Goal: Task Accomplishment & Management: Complete application form

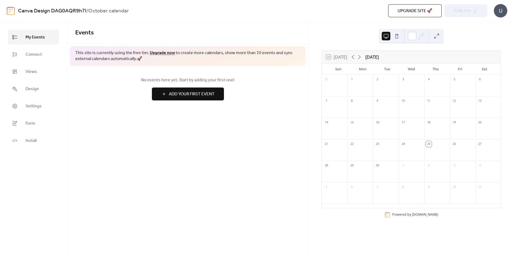
click at [412, 59] on div "25 [DATE] [DATE]" at bounding box center [411, 57] width 179 height 13
click at [379, 59] on div "[DATE]" at bounding box center [372, 57] width 13 height 6
drag, startPoint x: 385, startPoint y: 59, endPoint x: 467, endPoint y: 54, distance: 82.5
click at [467, 54] on div "25 [DATE] [DATE]" at bounding box center [411, 57] width 179 height 13
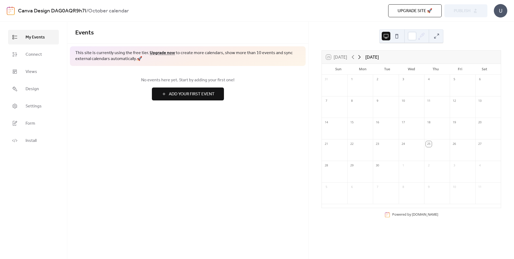
click at [361, 56] on icon at bounding box center [360, 57] width 2 height 4
click at [435, 109] on div at bounding box center [437, 110] width 26 height 11
click at [435, 106] on div at bounding box center [437, 110] width 26 height 11
click at [218, 93] on button "Add Your First Event" at bounding box center [188, 93] width 72 height 13
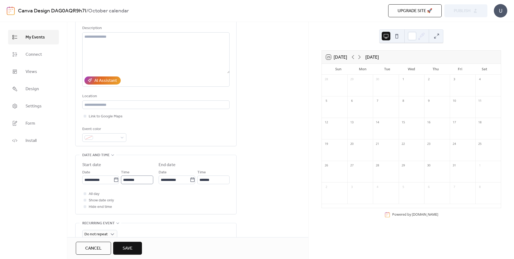
scroll to position [54, 0]
type input "**********"
click at [127, 247] on span "Save" at bounding box center [128, 248] width 10 height 6
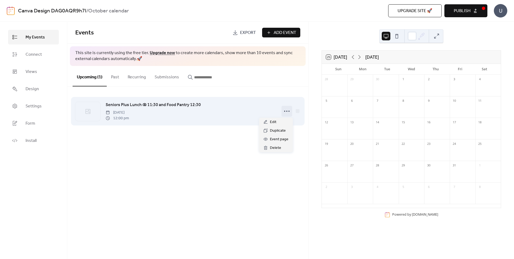
drag, startPoint x: 286, startPoint y: 111, endPoint x: 243, endPoint y: 123, distance: 45.2
click at [243, 123] on div "Seniors Plus Lunch @ 11:30 and Food Pantry 12:30 [DATE] 12:00 pm" at bounding box center [187, 111] width 225 height 33
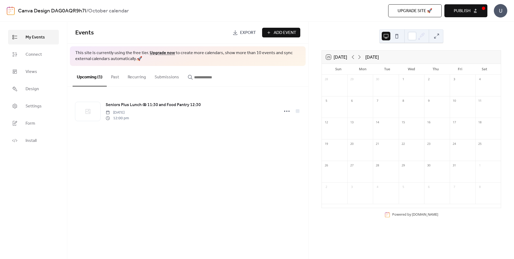
click at [237, 131] on div "Seniors Plus Lunch @ 11:30 and Food Pantry 12:30 [DATE] 12:00 pm" at bounding box center [187, 111] width 241 height 49
click at [280, 32] on span "Add Event" at bounding box center [285, 33] width 23 height 6
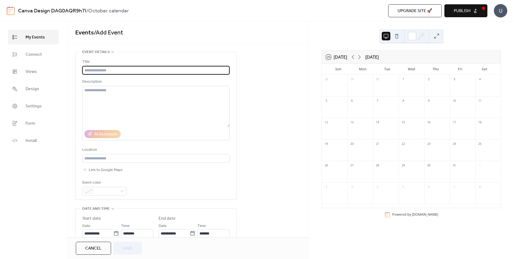
click at [140, 69] on input "text" at bounding box center [155, 70] width 147 height 9
click at [464, 9] on span "Publish" at bounding box center [462, 11] width 17 height 6
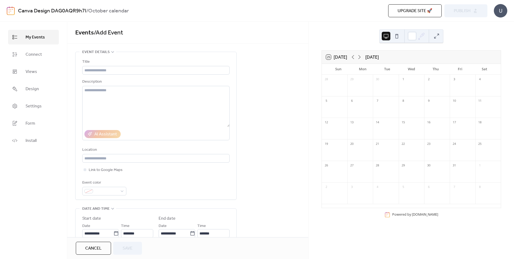
click at [131, 53] on div "Title Description AI Assistant Location Link to Google Maps Event color" at bounding box center [155, 125] width 147 height 147
click at [95, 136] on div "AI Assistant" at bounding box center [102, 134] width 36 height 8
click at [106, 52] on div "•••" at bounding box center [156, 52] width 161 height 1
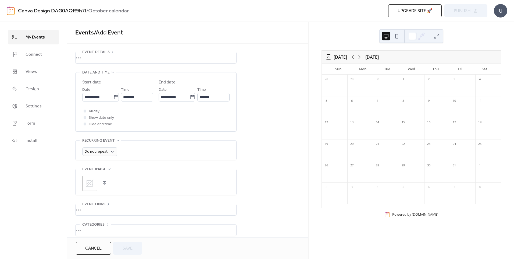
click at [105, 50] on span "Event details" at bounding box center [95, 52] width 27 height 6
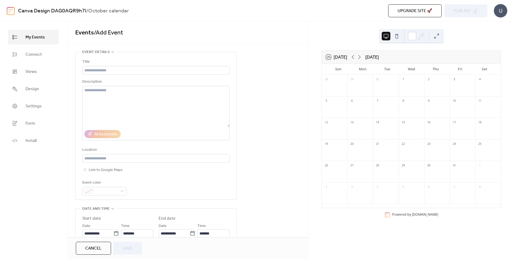
click at [105, 50] on span "Event details" at bounding box center [95, 52] width 27 height 6
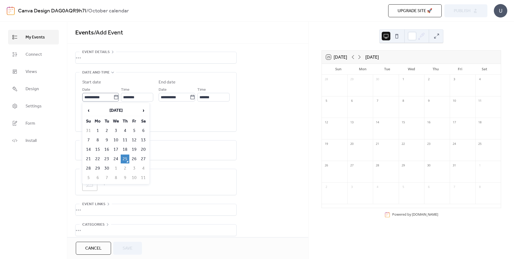
click at [114, 97] on icon at bounding box center [115, 96] width 5 height 5
click at [113, 97] on input "**********" at bounding box center [97, 97] width 31 height 9
click at [143, 109] on span "›" at bounding box center [143, 110] width 8 height 11
click at [124, 139] on td "9" at bounding box center [125, 140] width 9 height 9
type input "**********"
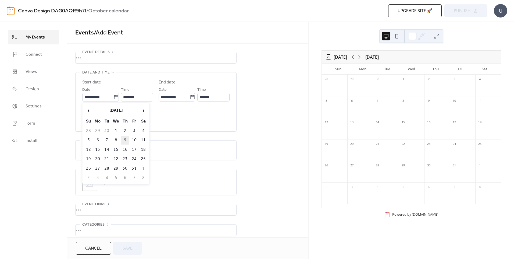
type input "**********"
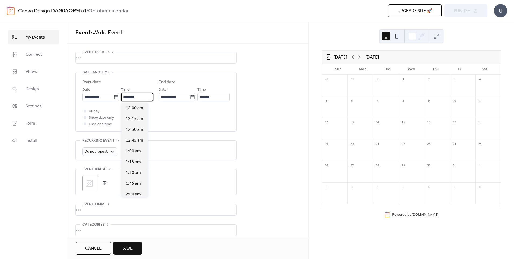
click at [138, 96] on input "********" at bounding box center [137, 97] width 32 height 9
click at [135, 166] on span "11:30 am" at bounding box center [134, 167] width 17 height 6
type input "********"
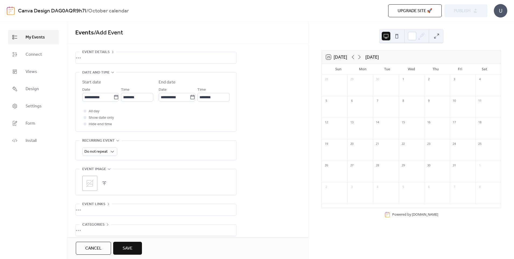
click at [125, 245] on span "Save" at bounding box center [128, 248] width 10 height 6
click at [116, 58] on div "•••" at bounding box center [156, 57] width 161 height 11
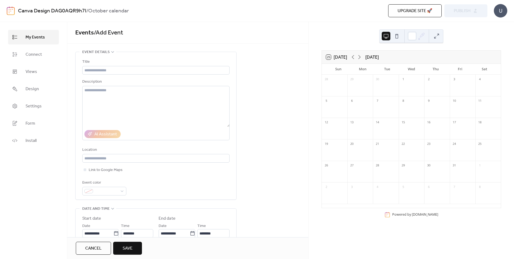
scroll to position [0, 0]
click at [116, 71] on input "text" at bounding box center [155, 70] width 147 height 9
type input "***"
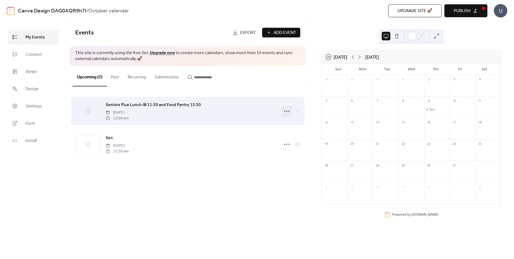
click at [288, 110] on icon at bounding box center [287, 111] width 9 height 9
click at [259, 103] on div "Seniors Plus Lunch @ 11:30 and Food Pantry 12:30 [DATE] 12:00 pm" at bounding box center [191, 110] width 171 height 19
click at [287, 111] on circle at bounding box center [286, 111] width 1 height 1
click at [254, 105] on div "Seniors Plus Lunch @ 11:30 and Food Pantry 12:30 [DATE] 12:00 pm" at bounding box center [191, 110] width 171 height 19
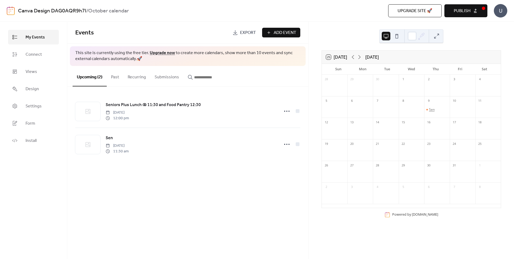
click at [432, 109] on div "Sen" at bounding box center [432, 109] width 6 height 4
click at [327, 143] on button "Close" at bounding box center [329, 142] width 17 height 9
click at [466, 9] on span "Publish" at bounding box center [462, 11] width 17 height 6
click at [245, 33] on span "Export" at bounding box center [248, 33] width 16 height 6
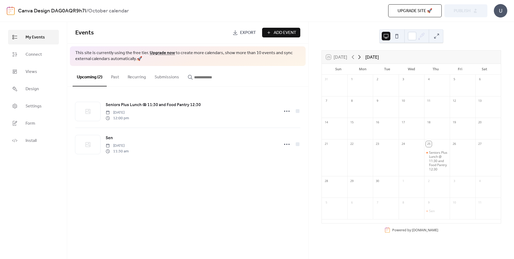
click at [360, 55] on icon at bounding box center [359, 57] width 6 height 6
click at [435, 107] on div "Sen" at bounding box center [437, 109] width 26 height 4
click at [437, 106] on div "Sen" at bounding box center [437, 110] width 26 height 11
click at [282, 32] on span "Add Event" at bounding box center [285, 33] width 23 height 6
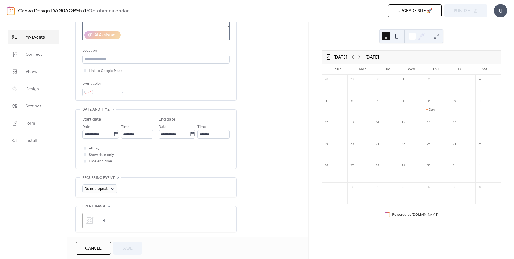
scroll to position [134, 0]
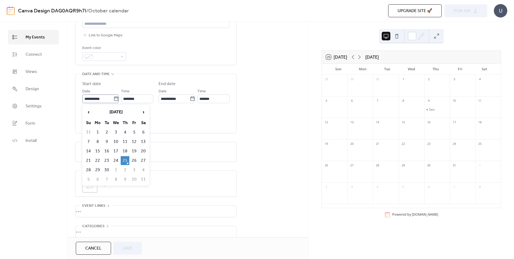
click at [115, 98] on icon at bounding box center [116, 98] width 4 height 4
click at [113, 98] on input "**********" at bounding box center [97, 98] width 31 height 9
click at [143, 111] on span "›" at bounding box center [143, 112] width 8 height 11
click at [123, 140] on td "9" at bounding box center [125, 141] width 9 height 9
type input "**********"
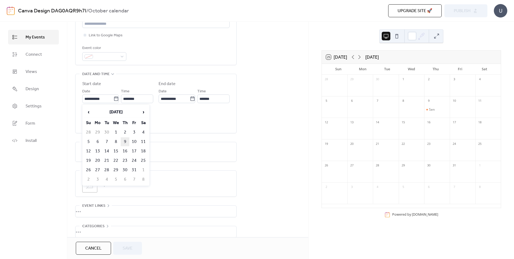
type input "**********"
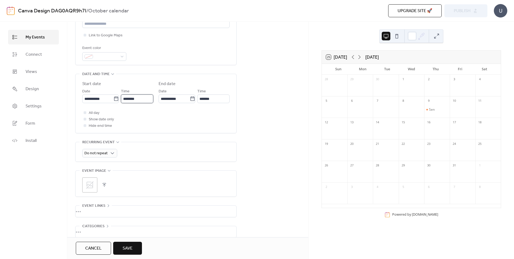
click at [140, 99] on input "********" at bounding box center [137, 98] width 32 height 9
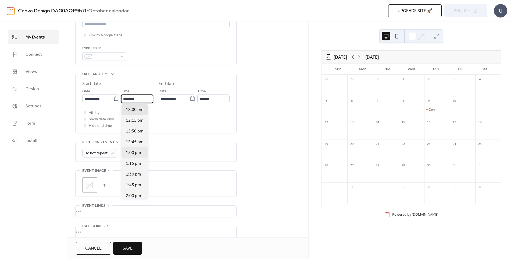
scroll to position [490, 0]
click at [138, 113] on span "11:30 am" at bounding box center [134, 115] width 17 height 6
type input "********"
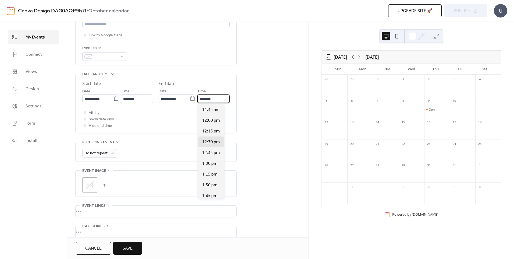
click at [226, 99] on input "********" at bounding box center [213, 98] width 32 height 9
click at [210, 143] on span "12:30 pm" at bounding box center [211, 142] width 18 height 6
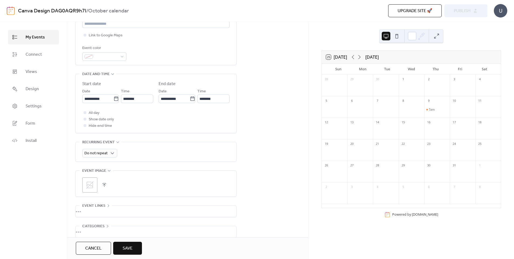
click at [180, 116] on div "All day Show date only Hide end time" at bounding box center [155, 118] width 147 height 19
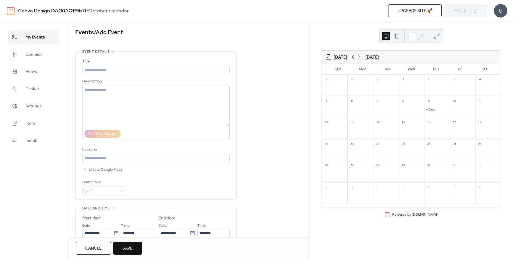
scroll to position [0, 0]
click at [144, 71] on input "text" at bounding box center [155, 70] width 147 height 9
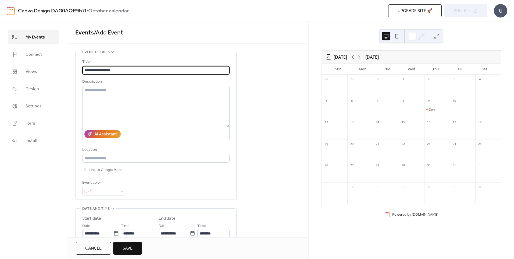
type input "**********"
click at [130, 249] on span "Save" at bounding box center [128, 248] width 10 height 6
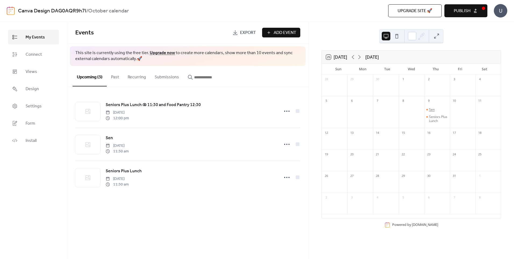
click at [433, 108] on div "Sen" at bounding box center [432, 109] width 6 height 4
click at [329, 140] on button "Close" at bounding box center [329, 141] width 17 height 9
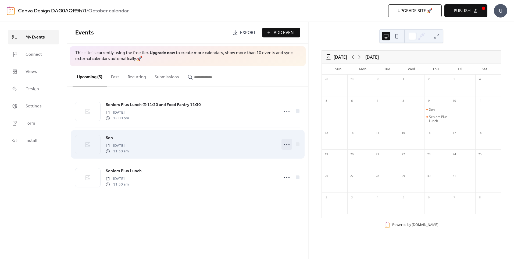
click at [287, 144] on icon at bounding box center [287, 144] width 9 height 9
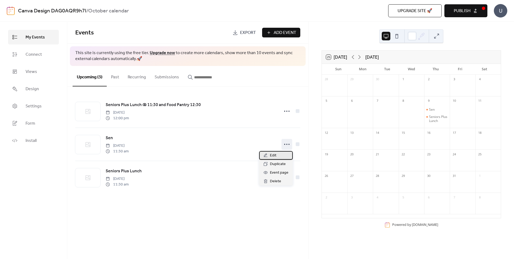
click at [281, 155] on div "Edit" at bounding box center [276, 155] width 34 height 9
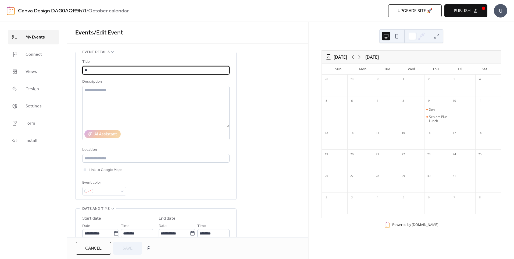
type input "*"
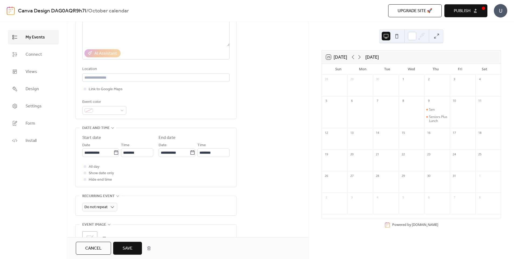
scroll to position [27, 0]
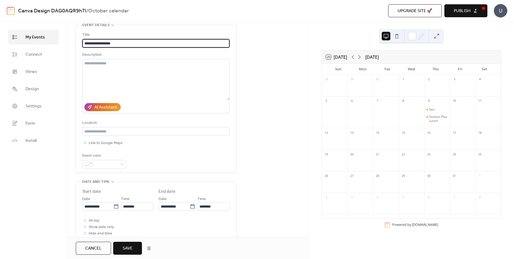
type input "**********"
click at [129, 245] on span "Save" at bounding box center [128, 248] width 10 height 6
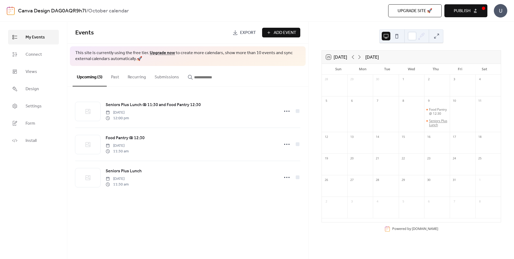
click at [437, 126] on div "Seniors Plus Lunch" at bounding box center [438, 123] width 19 height 8
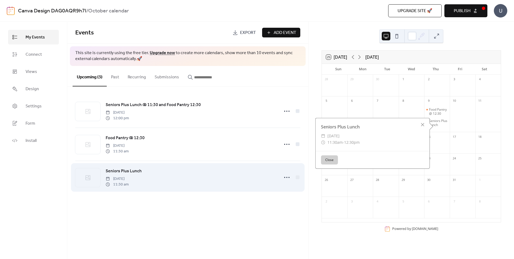
click at [169, 179] on div "Seniors Plus Lunch [DATE] 11:30 am" at bounding box center [191, 177] width 171 height 19
click at [285, 177] on icon at bounding box center [287, 177] width 9 height 9
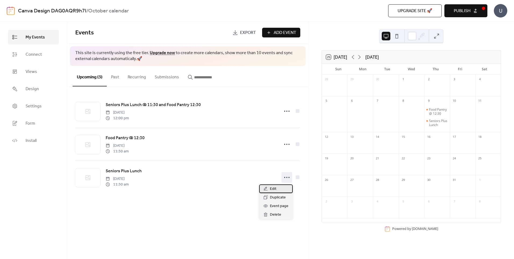
click at [279, 189] on div "Edit" at bounding box center [276, 188] width 34 height 9
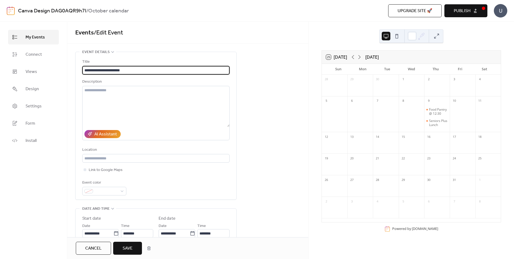
type input "**********"
click at [126, 247] on span "Save" at bounding box center [128, 248] width 10 height 6
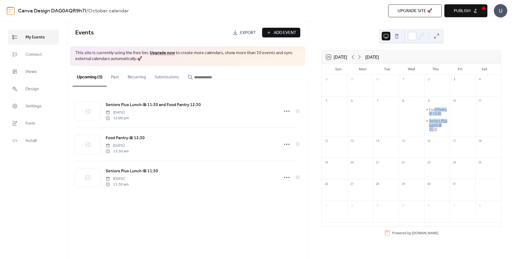
drag, startPoint x: 432, startPoint y: 111, endPoint x: 436, endPoint y: 134, distance: 24.2
click at [436, 134] on div "Food Pantry @ 12:30 Seniors Plus Lunch @ 11:30" at bounding box center [437, 120] width 26 height 30
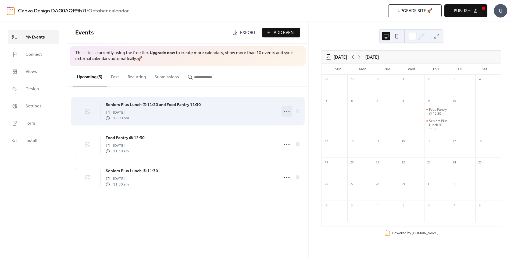
click at [286, 109] on icon at bounding box center [287, 111] width 9 height 9
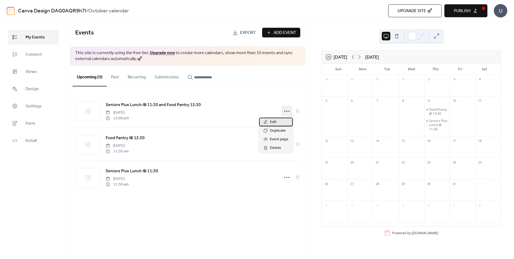
click at [270, 121] on div "Edit" at bounding box center [276, 122] width 34 height 9
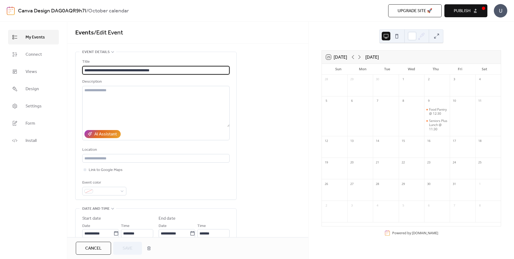
drag, startPoint x: 174, startPoint y: 67, endPoint x: 84, endPoint y: 67, distance: 90.1
click at [84, 67] on input "**********" at bounding box center [155, 70] width 147 height 9
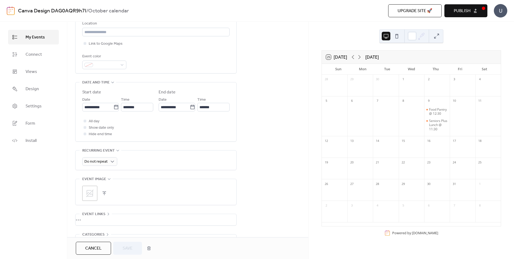
scroll to position [161, 0]
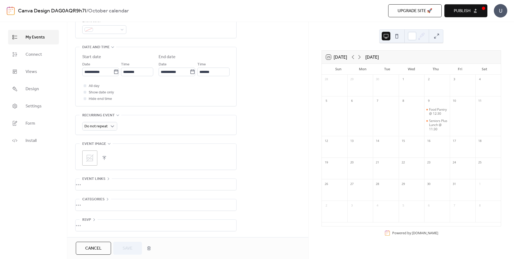
click at [94, 251] on span "Cancel" at bounding box center [93, 248] width 16 height 6
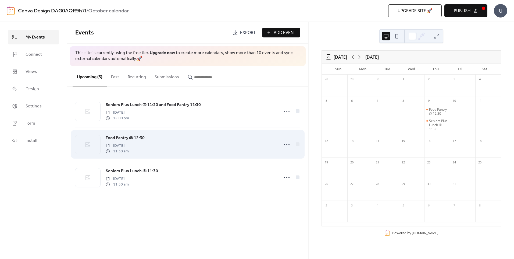
click at [192, 142] on div "Food Pantry @ 12:30 [DATE] 11:30 am" at bounding box center [191, 143] width 171 height 19
click at [288, 143] on icon at bounding box center [287, 144] width 9 height 9
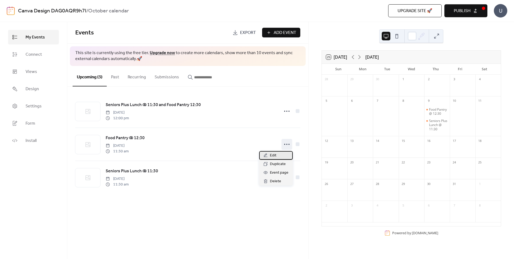
click at [283, 155] on div "Edit" at bounding box center [276, 155] width 34 height 9
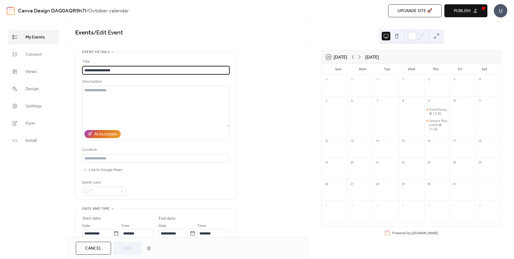
drag, startPoint x: 136, startPoint y: 72, endPoint x: 75, endPoint y: 70, distance: 61.6
click at [75, 70] on div "**********" at bounding box center [187, 225] width 241 height 347
type input "**********"
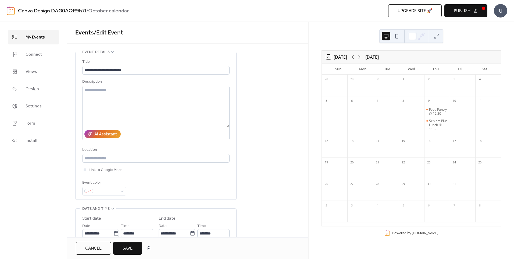
click at [129, 246] on span "Save" at bounding box center [128, 248] width 10 height 6
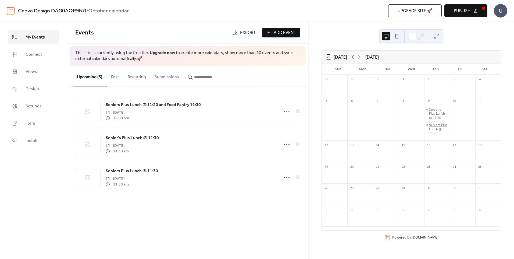
click at [436, 128] on div "Seniors Plus Lunch @ 11:30" at bounding box center [438, 129] width 19 height 13
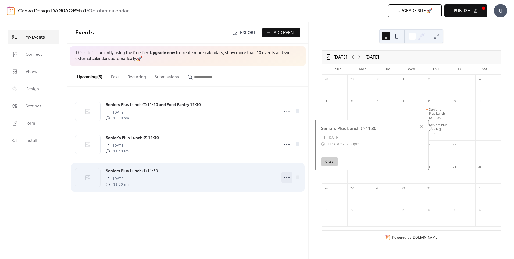
click at [286, 177] on icon at bounding box center [287, 177] width 9 height 9
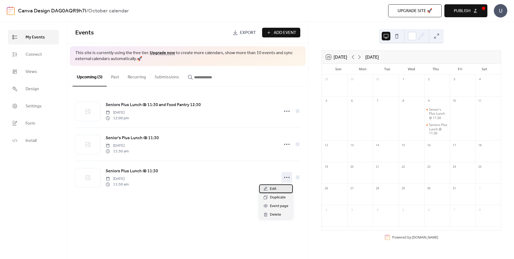
click at [277, 187] on div "Edit" at bounding box center [276, 188] width 34 height 9
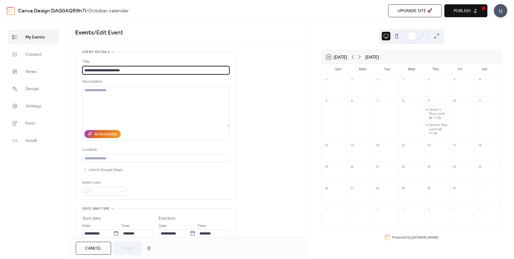
drag, startPoint x: 135, startPoint y: 72, endPoint x: 72, endPoint y: 71, distance: 63.8
click at [72, 71] on div "**********" at bounding box center [187, 225] width 241 height 347
type input "**********"
click at [129, 245] on span "Save" at bounding box center [128, 248] width 10 height 6
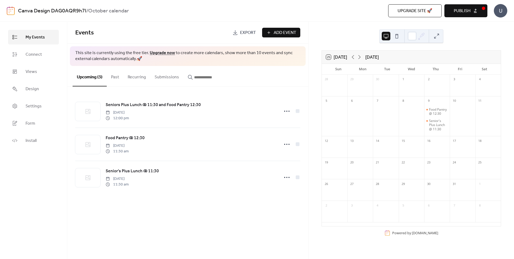
click at [439, 173] on div at bounding box center [437, 171] width 26 height 11
click at [273, 29] on button "Add Event" at bounding box center [281, 33] width 38 height 10
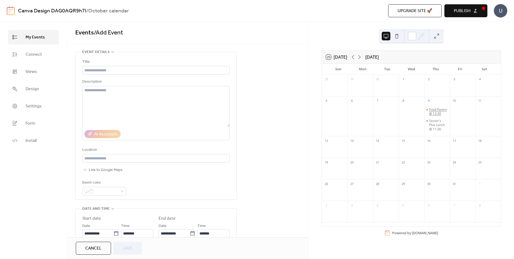
click at [435, 115] on div "Food Pantry @ 12:30" at bounding box center [438, 111] width 19 height 8
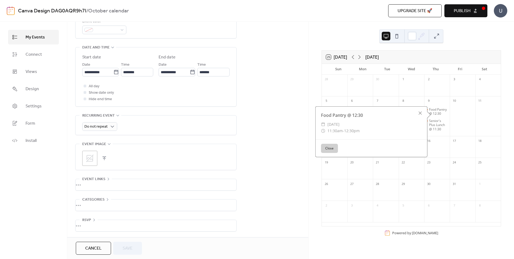
scroll to position [161, 0]
click at [107, 158] on div "Weekly" at bounding box center [99, 158] width 35 height 11
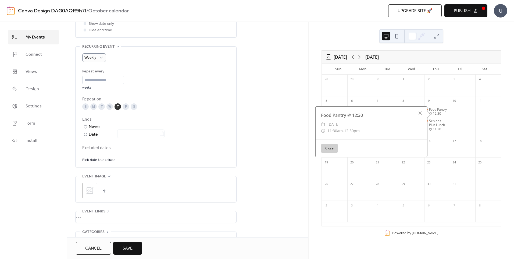
scroll to position [242, 0]
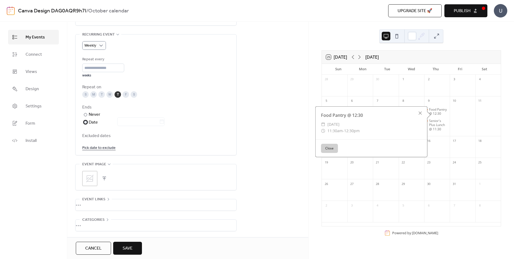
click at [84, 123] on div "​" at bounding box center [84, 122] width 5 height 6
click at [143, 123] on input "text" at bounding box center [138, 121] width 42 height 9
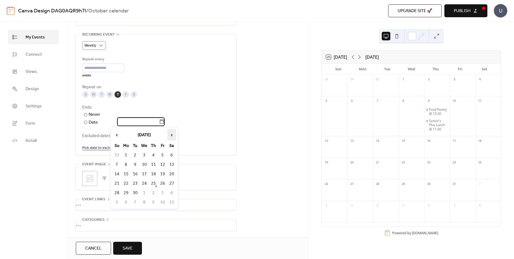
click at [170, 134] on span "›" at bounding box center [172, 134] width 8 height 11
click at [152, 180] on td "23" at bounding box center [153, 183] width 9 height 9
type input "**********"
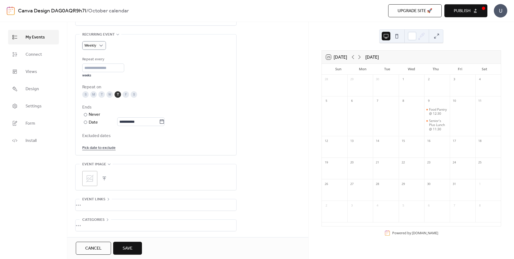
click at [131, 245] on span "Save" at bounding box center [128, 248] width 10 height 6
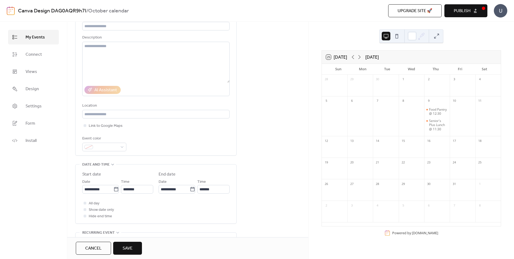
click at [133, 248] on button "Save" at bounding box center [127, 248] width 29 height 13
type input "*"
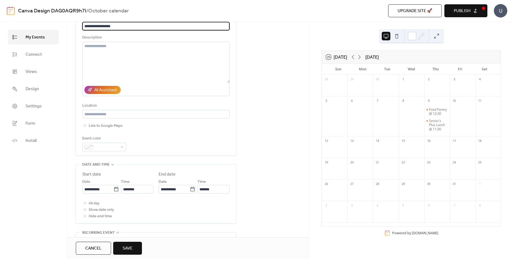
type input "**********"
click at [131, 246] on span "Save" at bounding box center [128, 248] width 10 height 6
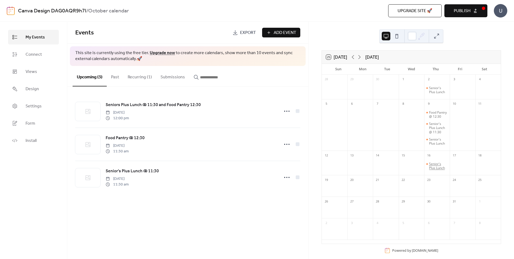
click at [439, 170] on div "Senior's Plus Lunch" at bounding box center [438, 166] width 19 height 8
click at [441, 205] on div "30" at bounding box center [437, 200] width 26 height 9
click at [434, 89] on div "Senior's Plus Lunch" at bounding box center [438, 90] width 19 height 8
click at [420, 91] on div "Senior's Plus Lunch" at bounding box center [371, 89] width 111 height 6
drag, startPoint x: 436, startPoint y: 90, endPoint x: 418, endPoint y: 88, distance: 18.5
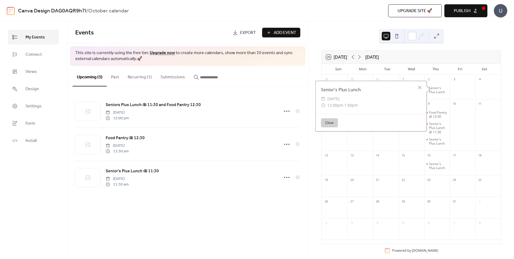
click at [418, 88] on div at bounding box center [420, 88] width 8 height 8
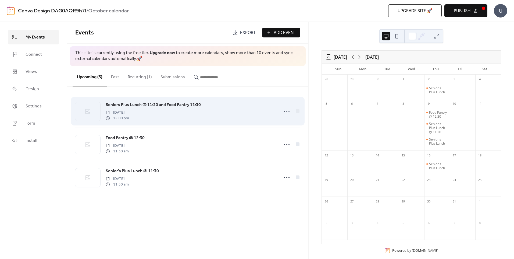
click at [257, 111] on div "Seniors Plus Lunch @ 11:30 and Food Pantry 12:30 [DATE] 12:00 pm" at bounding box center [191, 110] width 171 height 19
click at [287, 110] on icon at bounding box center [287, 111] width 9 height 9
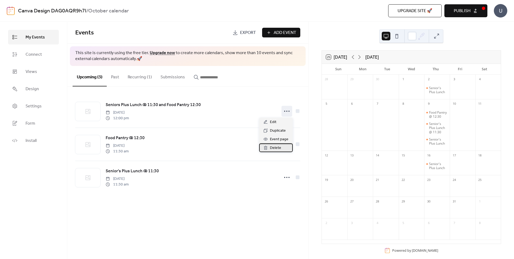
click at [278, 147] on span "Delete" at bounding box center [275, 148] width 11 height 6
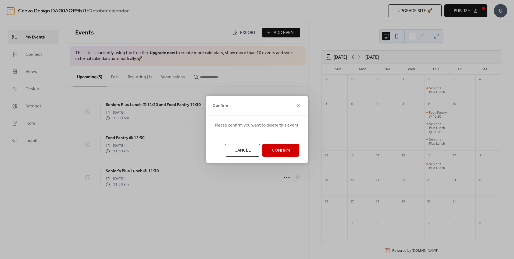
click at [274, 149] on span "Confirm" at bounding box center [281, 150] width 18 height 6
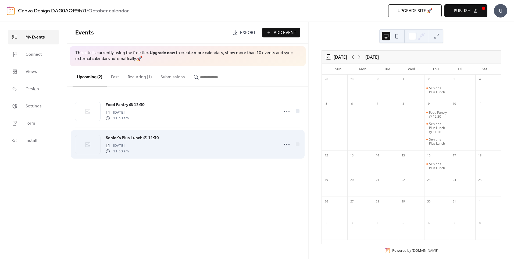
click at [243, 142] on div "Senior's Plus Lunch @ 11:30 [DATE] 11:30 am" at bounding box center [191, 143] width 171 height 19
click at [284, 144] on icon at bounding box center [287, 144] width 9 height 9
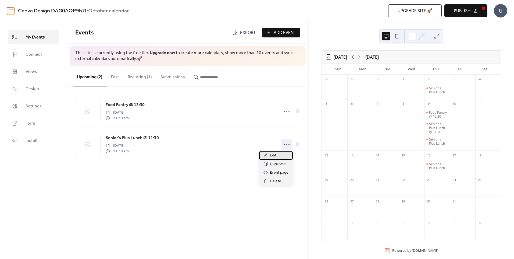
click at [283, 155] on div "Edit" at bounding box center [276, 155] width 34 height 9
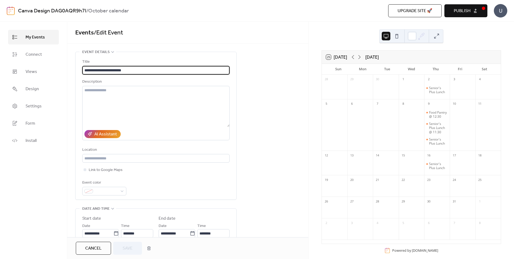
click at [254, 68] on div "**********" at bounding box center [187, 225] width 241 height 347
click at [429, 88] on div "Senior's Plus Lunch" at bounding box center [438, 90] width 19 height 8
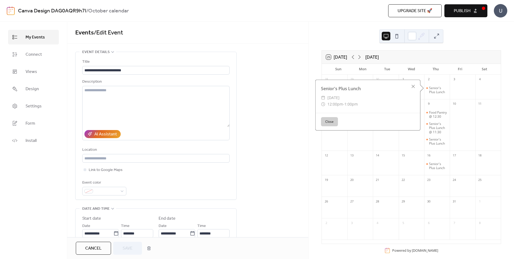
click at [337, 97] on span "[DATE]" at bounding box center [334, 97] width 12 height 6
click at [413, 84] on div at bounding box center [414, 87] width 8 height 8
drag, startPoint x: 435, startPoint y: 91, endPoint x: 432, endPoint y: 91, distance: 3.2
click at [432, 91] on div "Senior's Plus Lunch" at bounding box center [438, 90] width 19 height 8
click at [230, 58] on div "**********" at bounding box center [156, 125] width 161 height 147
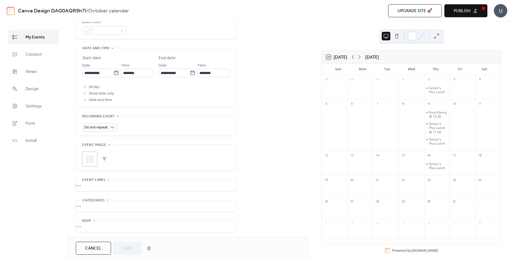
scroll to position [162, 0]
drag, startPoint x: 97, startPoint y: 250, endPoint x: 122, endPoint y: 240, distance: 26.8
click at [97, 250] on span "Cancel" at bounding box center [93, 248] width 16 height 6
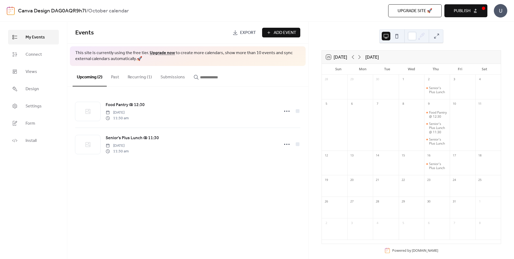
click at [140, 76] on button "Recurring (1)" at bounding box center [139, 76] width 33 height 20
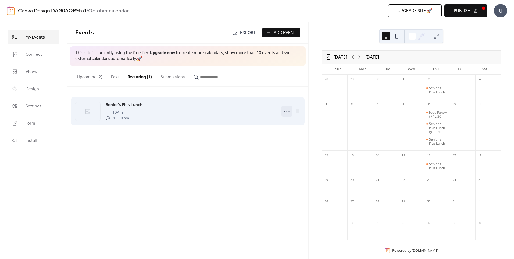
click at [288, 111] on icon at bounding box center [287, 111] width 9 height 9
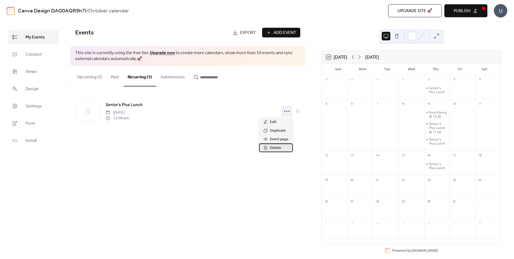
click at [280, 148] on span "Delete" at bounding box center [275, 148] width 11 height 6
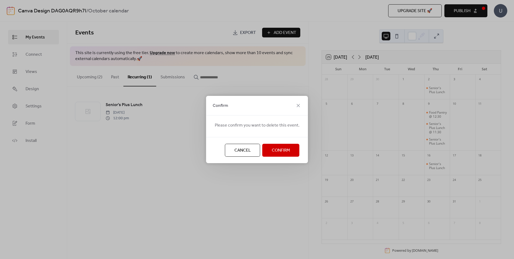
click at [267, 148] on button "Confirm" at bounding box center [281, 150] width 37 height 13
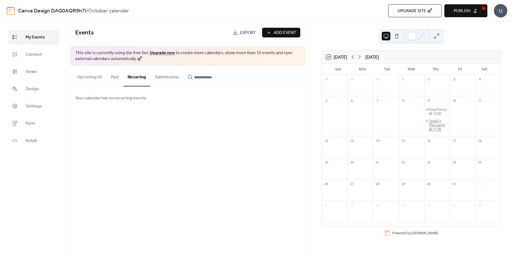
click at [432, 127] on div "Senior's Plus Lunch @ 11:30" at bounding box center [438, 125] width 19 height 13
click at [93, 77] on button "Upcoming (2)" at bounding box center [90, 76] width 34 height 20
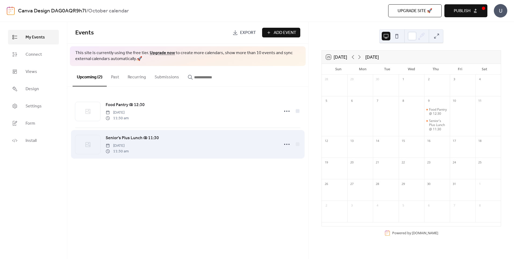
click at [145, 137] on span "Senior's Plus Lunch @ 11:30" at bounding box center [132, 138] width 53 height 6
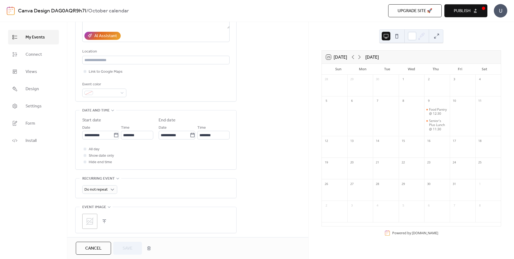
scroll to position [82, 0]
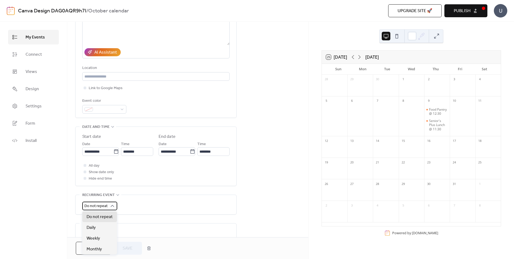
click at [106, 205] on span "Do not repeat" at bounding box center [95, 205] width 23 height 7
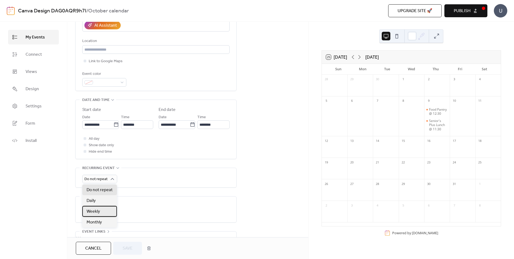
click at [102, 210] on div "Weekly" at bounding box center [99, 211] width 35 height 11
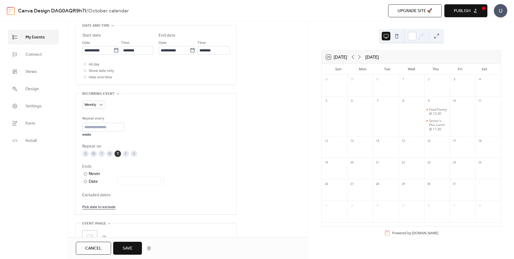
scroll to position [189, 0]
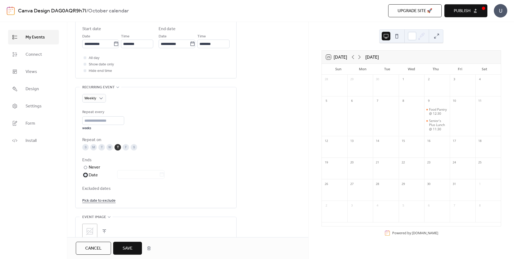
click at [86, 174] on div at bounding box center [85, 174] width 3 height 3
click at [134, 175] on input "text" at bounding box center [138, 174] width 42 height 9
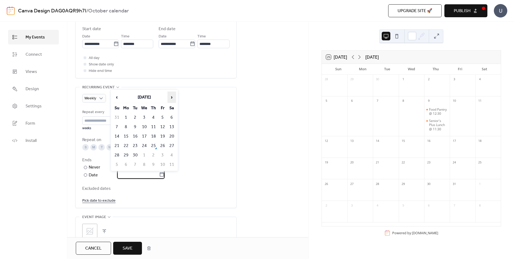
click at [174, 97] on span "›" at bounding box center [172, 97] width 8 height 11
click at [154, 142] on td "23" at bounding box center [153, 145] width 9 height 9
type input "**********"
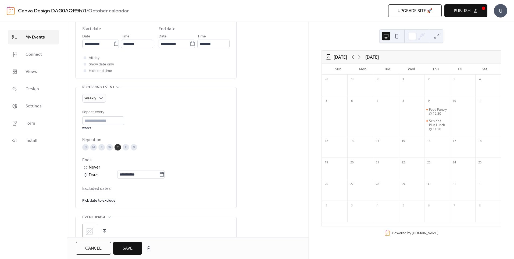
click at [204, 169] on div "**********" at bounding box center [155, 168] width 147 height 22
click at [129, 247] on span "Save" at bounding box center [128, 248] width 10 height 6
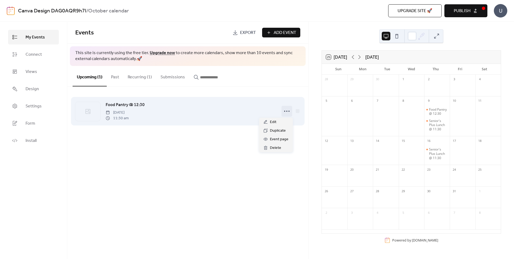
click at [287, 112] on circle at bounding box center [286, 111] width 1 height 1
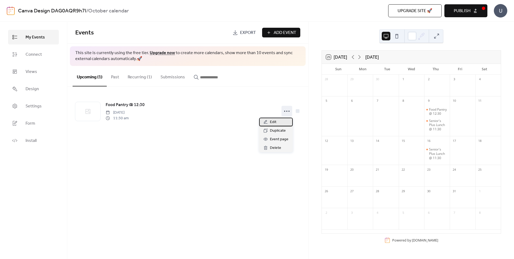
click at [282, 121] on div "Edit" at bounding box center [276, 122] width 34 height 9
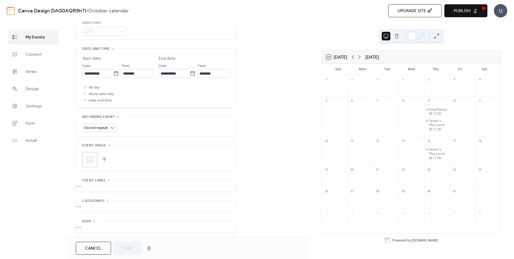
scroll to position [162, 0]
click at [90, 246] on span "Cancel" at bounding box center [93, 248] width 16 height 6
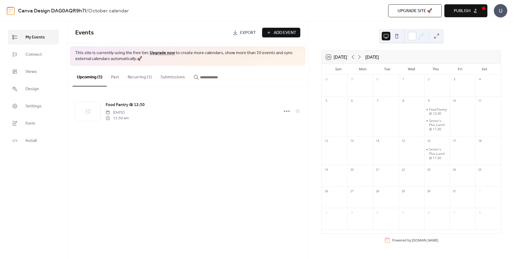
click at [135, 77] on button "Recurring (1)" at bounding box center [139, 76] width 33 height 20
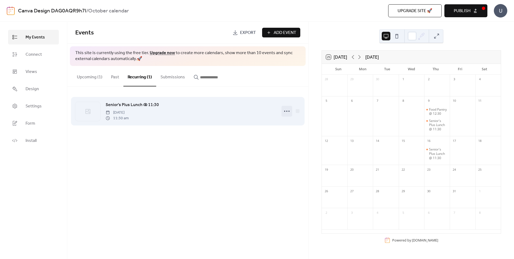
click at [287, 112] on circle at bounding box center [286, 111] width 1 height 1
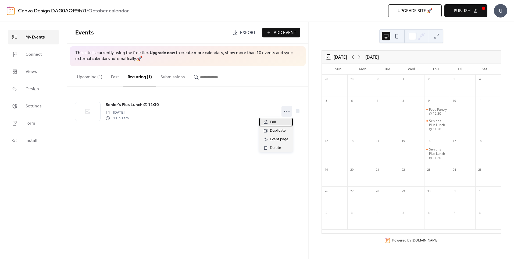
click at [281, 122] on div "Edit" at bounding box center [276, 122] width 34 height 9
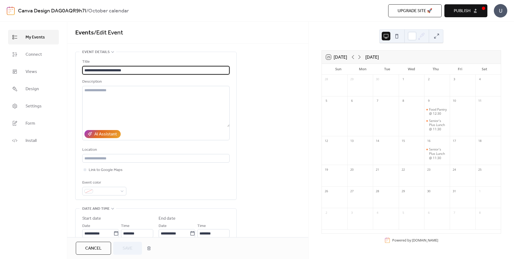
type input "**********"
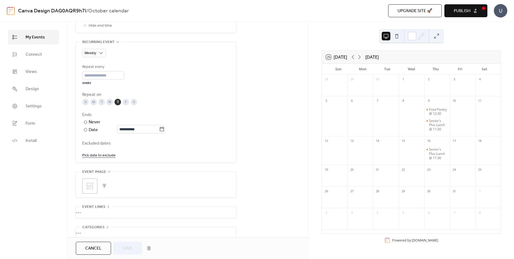
scroll to position [242, 0]
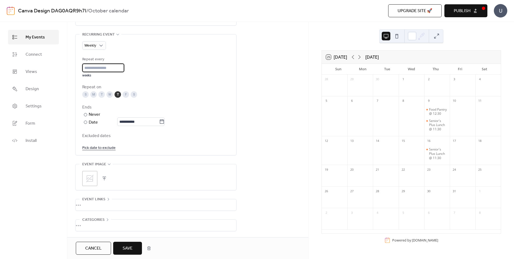
type input "*"
click at [122, 65] on input "*" at bounding box center [103, 67] width 42 height 9
click at [124, 247] on span "Save" at bounding box center [128, 248] width 10 height 6
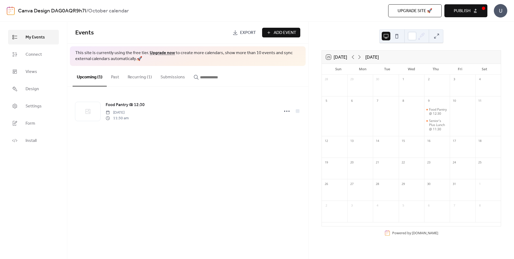
click at [281, 32] on span "Add Event" at bounding box center [285, 33] width 23 height 6
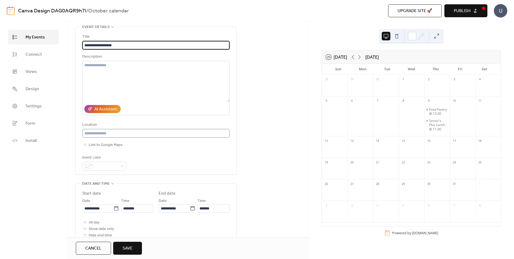
scroll to position [54, 0]
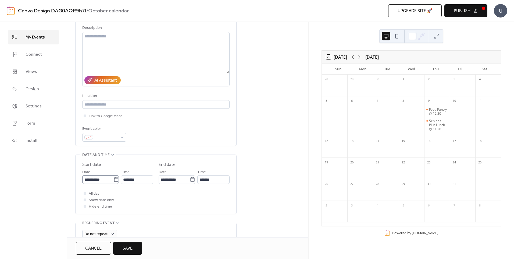
type input "**********"
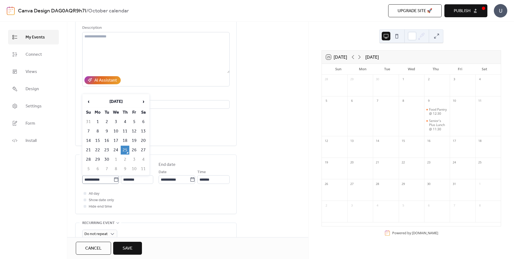
click at [113, 179] on icon at bounding box center [115, 179] width 5 height 5
click at [113, 179] on input "**********" at bounding box center [97, 179] width 31 height 9
click at [142, 101] on span "›" at bounding box center [143, 101] width 8 height 11
click at [122, 148] on td "23" at bounding box center [125, 150] width 9 height 9
type input "**********"
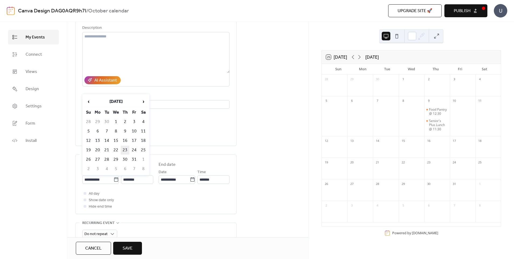
type input "**********"
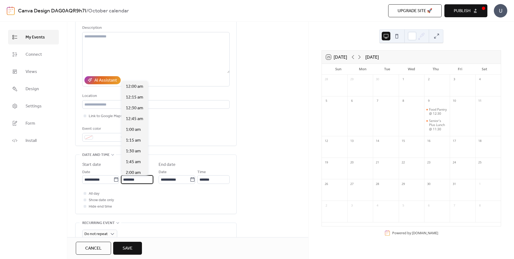
click at [151, 181] on input "********" at bounding box center [137, 179] width 32 height 9
click at [138, 93] on span "11:30 am" at bounding box center [134, 92] width 17 height 6
type input "********"
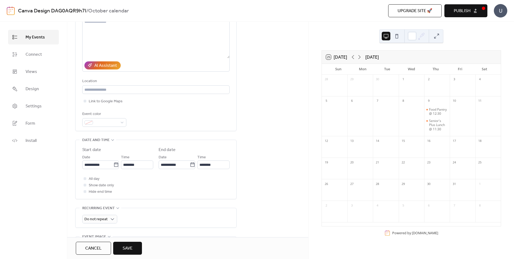
scroll to position [81, 0]
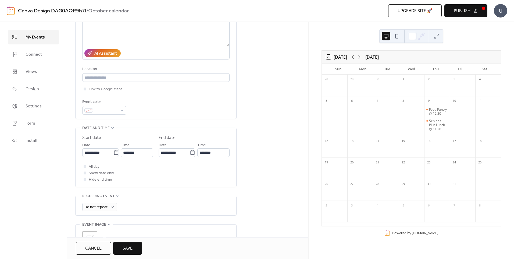
click at [129, 245] on span "Save" at bounding box center [128, 248] width 10 height 6
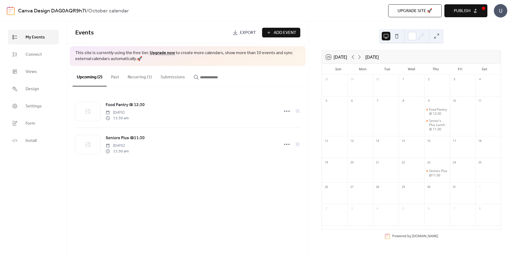
click at [464, 8] on span "Publish" at bounding box center [462, 11] width 17 height 6
